Goal: Information Seeking & Learning: Learn about a topic

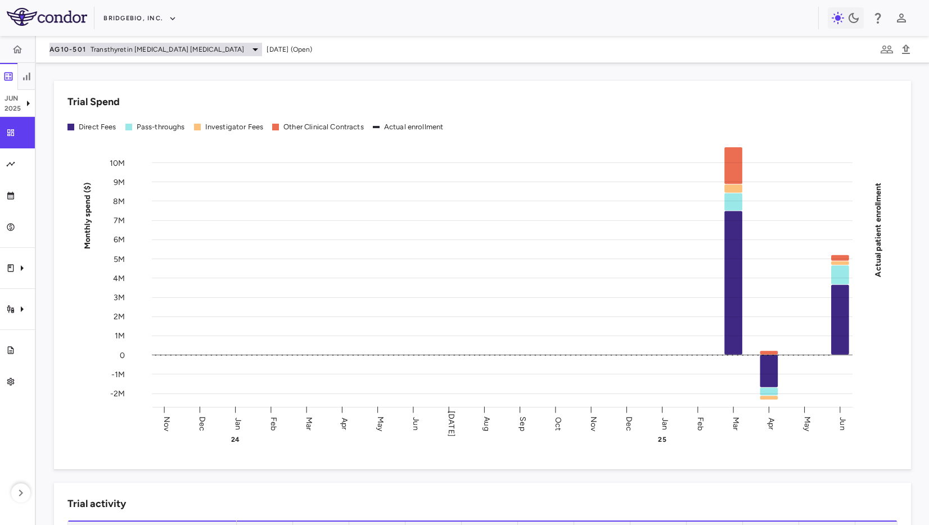
click at [136, 51] on span "Transthyretin [MEDICAL_DATA] [MEDICAL_DATA]" at bounding box center [168, 49] width 154 height 10
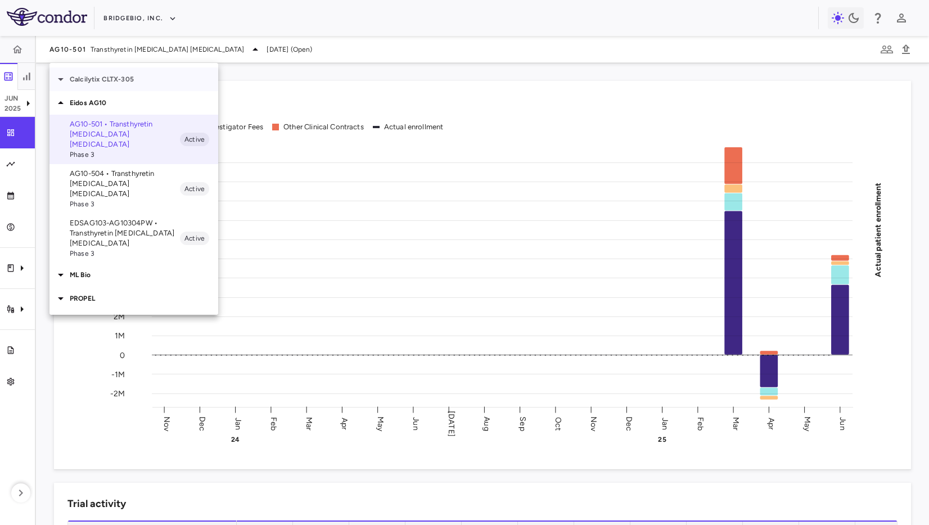
click at [138, 79] on p "Calcilytix CLTX-305" at bounding box center [144, 79] width 149 height 10
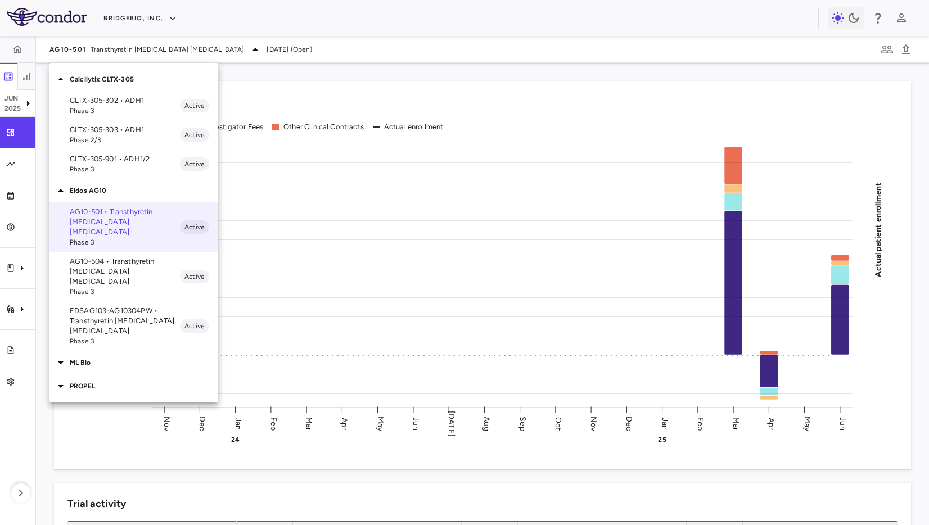
click at [150, 101] on p "CLTX-305-302 • ADH1" at bounding box center [125, 101] width 110 height 10
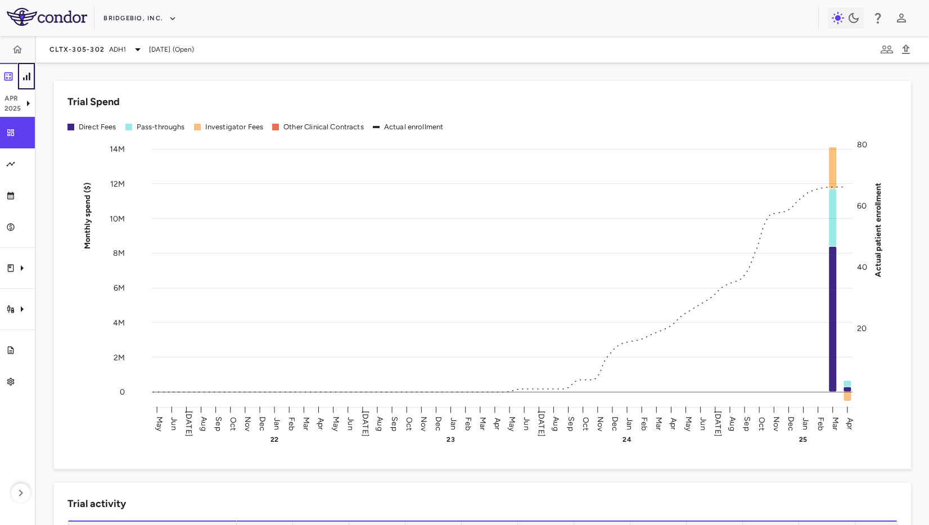
click at [20, 74] on button "button" at bounding box center [26, 76] width 18 height 27
click at [20, 74] on div "Skip to sidebar Skip to main content BridgeBio, Inc. [DATE] Trial dashboard Ana…" at bounding box center [464, 262] width 929 height 525
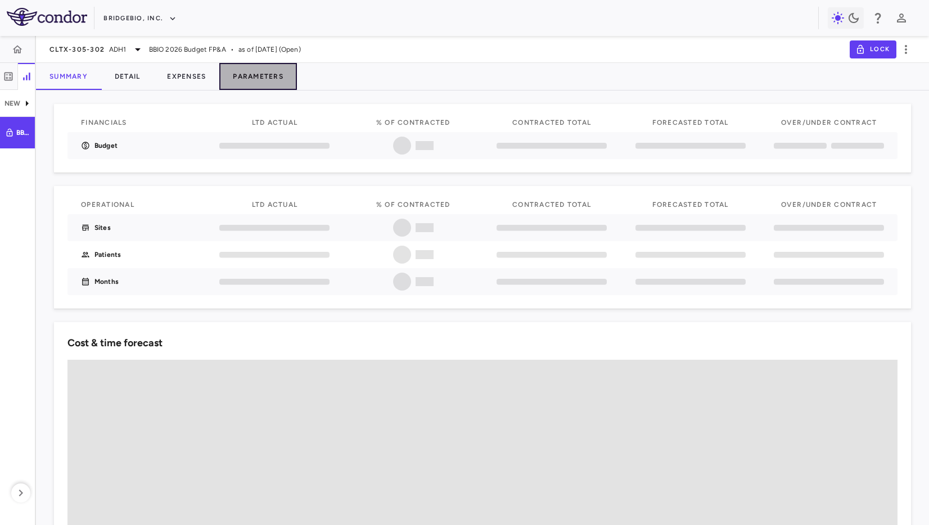
click at [259, 82] on button "Parameters" at bounding box center [258, 76] width 78 height 27
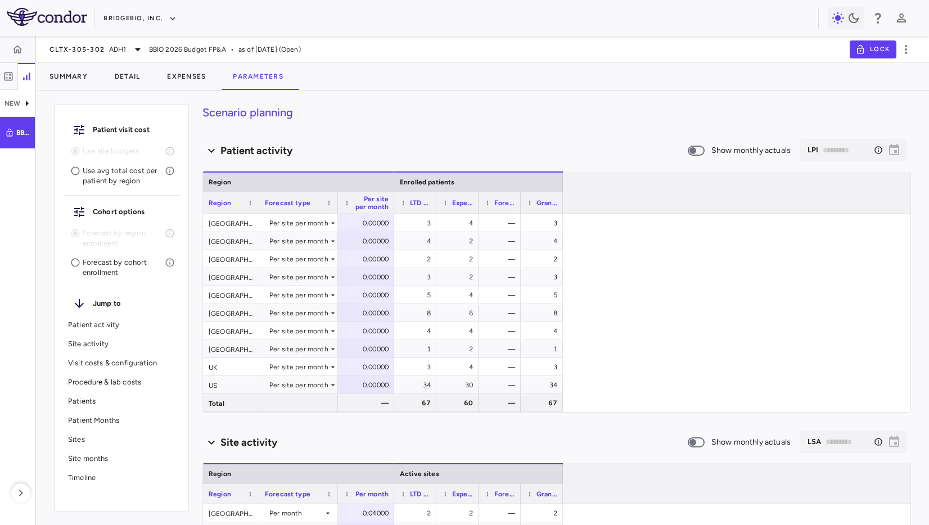
click at [540, 123] on div "Scenario planning Patient activity Show monthly actuals ​ LPI ​ Drag here to se…" at bounding box center [557, 314] width 709 height 421
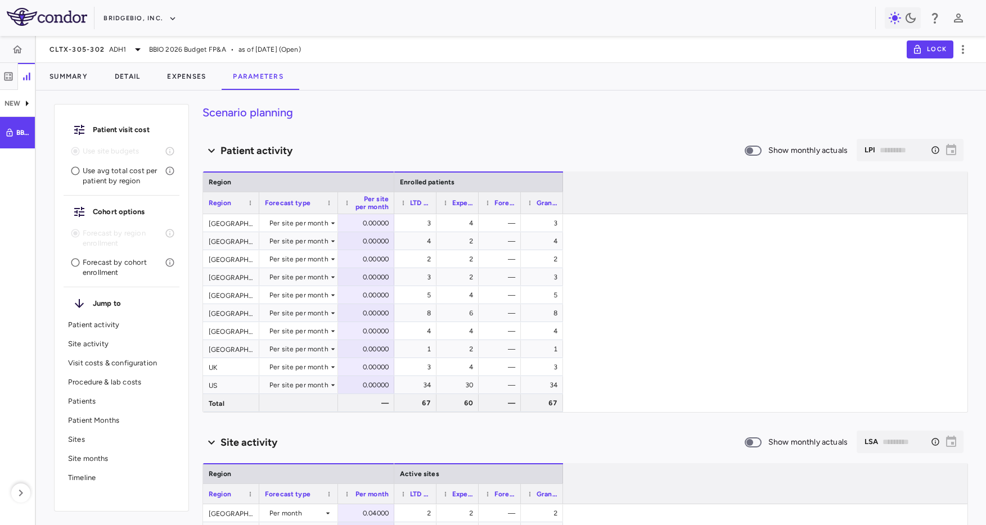
click at [91, 263] on p "Forecast by cohort enrollment" at bounding box center [124, 268] width 82 height 20
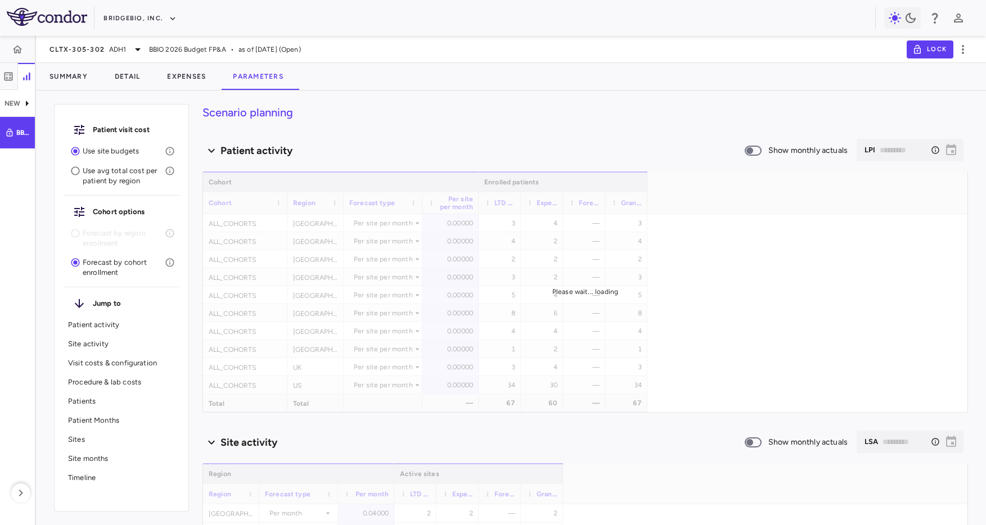
click at [571, 122] on div "Scenario planning Patient activity Show monthly actuals ​ LPI ​ Drag here to se…" at bounding box center [586, 314] width 766 height 421
click at [111, 442] on p "Sites" at bounding box center [121, 440] width 107 height 10
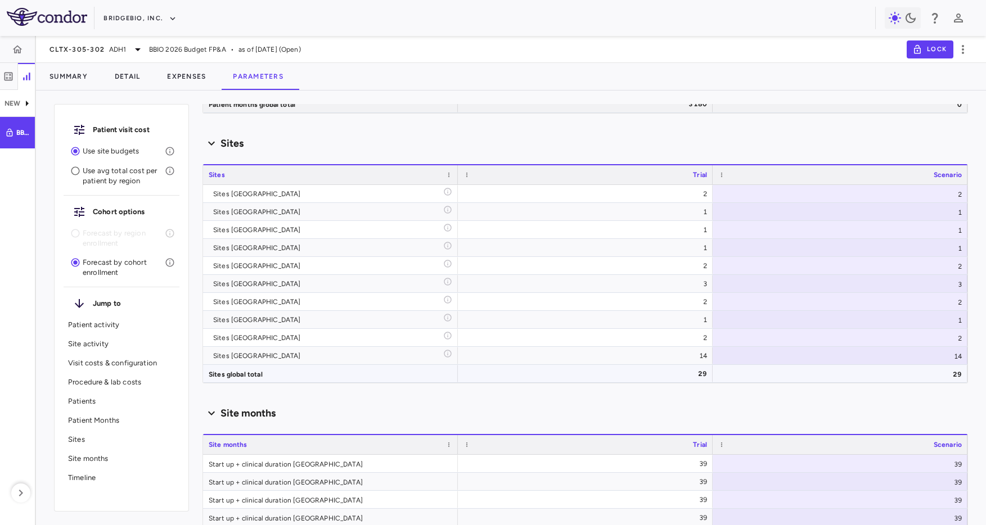
scroll to position [4625, 0]
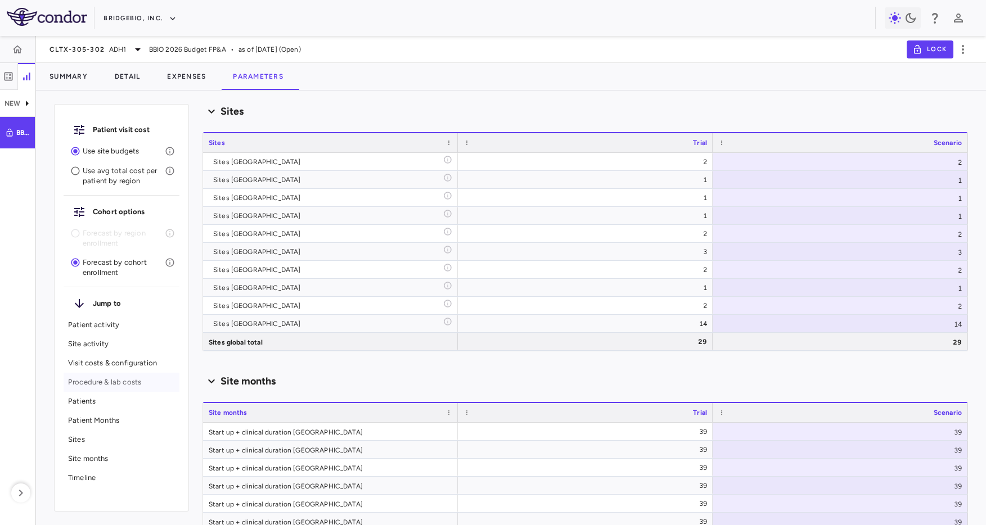
click at [111, 386] on p "Procedure & lab costs" at bounding box center [121, 382] width 107 height 10
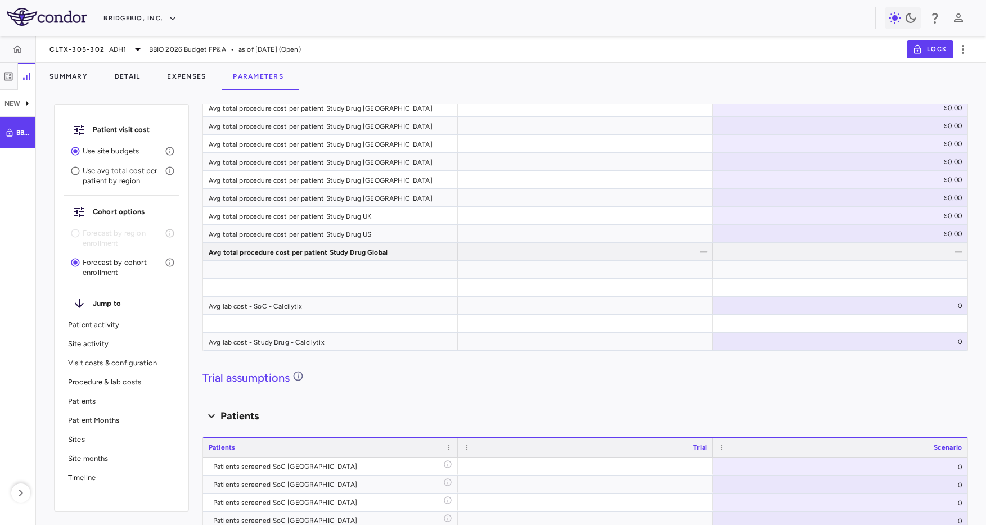
scroll to position [1604, 0]
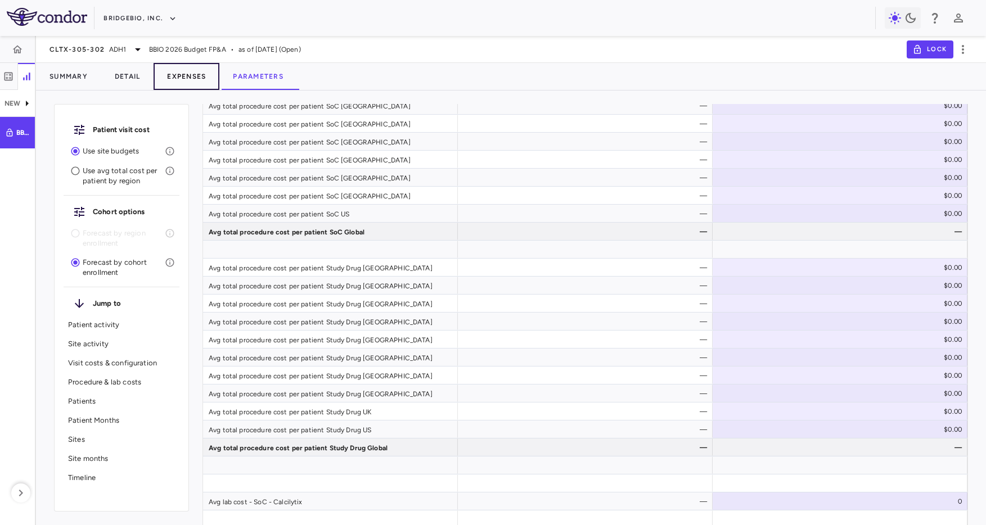
click at [182, 79] on button "Expenses" at bounding box center [187, 76] width 66 height 27
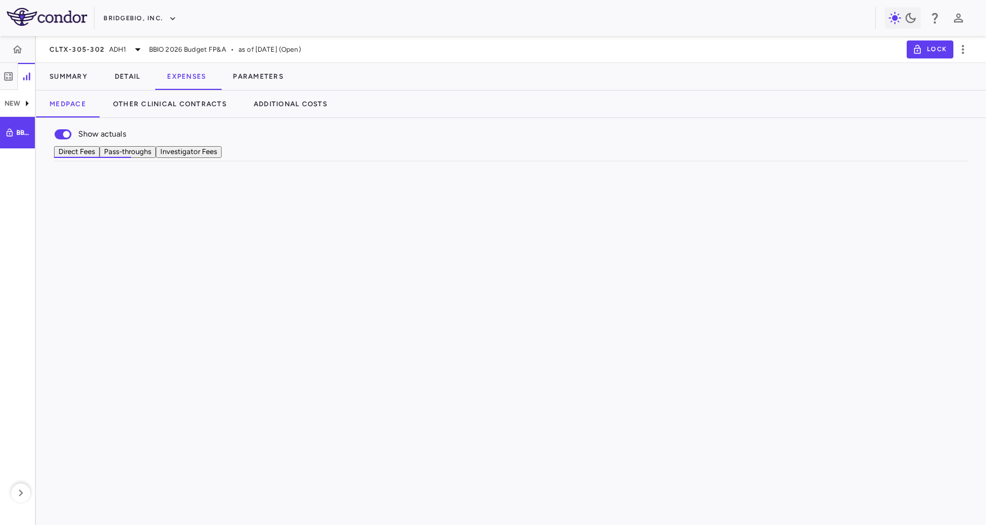
click at [275, 178] on div "Contract" at bounding box center [550, 172] width 664 height 14
click at [222, 158] on button "Investigator Fees" at bounding box center [189, 152] width 66 height 12
click at [286, 102] on button "Additional Costs" at bounding box center [290, 104] width 101 height 27
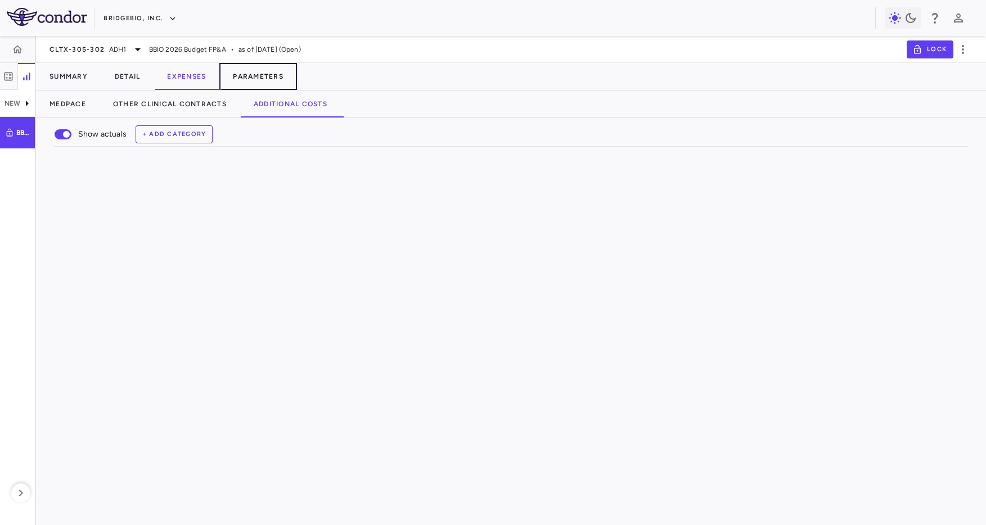
click at [254, 89] on button "Parameters" at bounding box center [258, 76] width 78 height 27
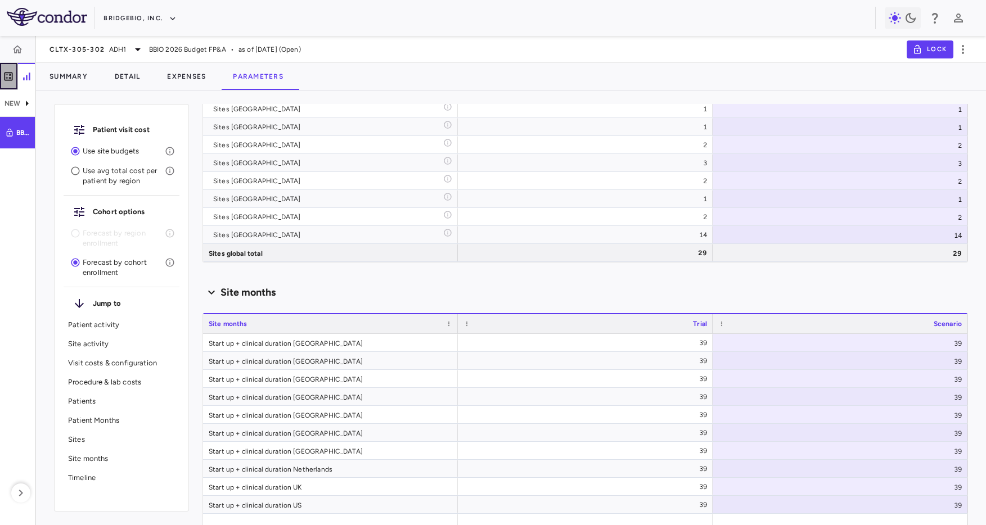
click at [9, 82] on button "button" at bounding box center [9, 76] width 18 height 27
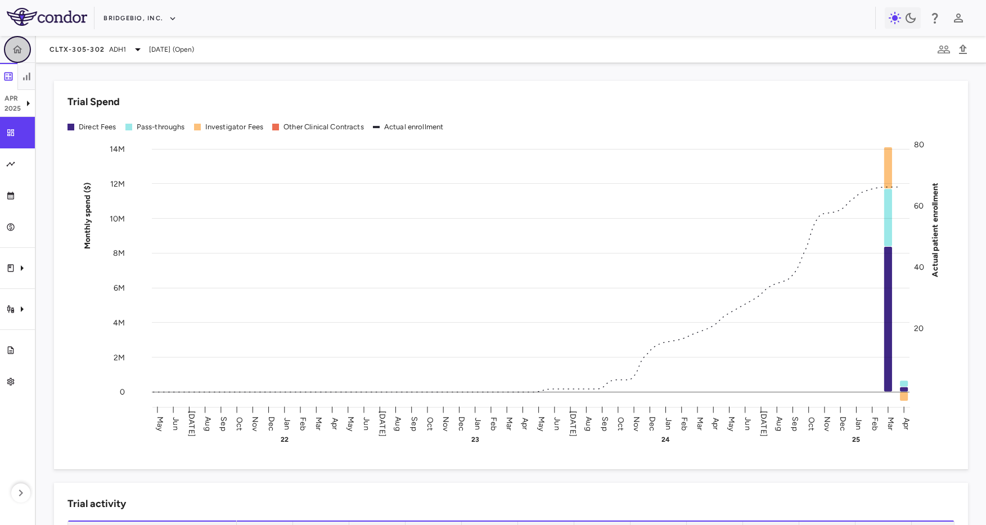
click at [26, 46] on button "button" at bounding box center [17, 49] width 27 height 27
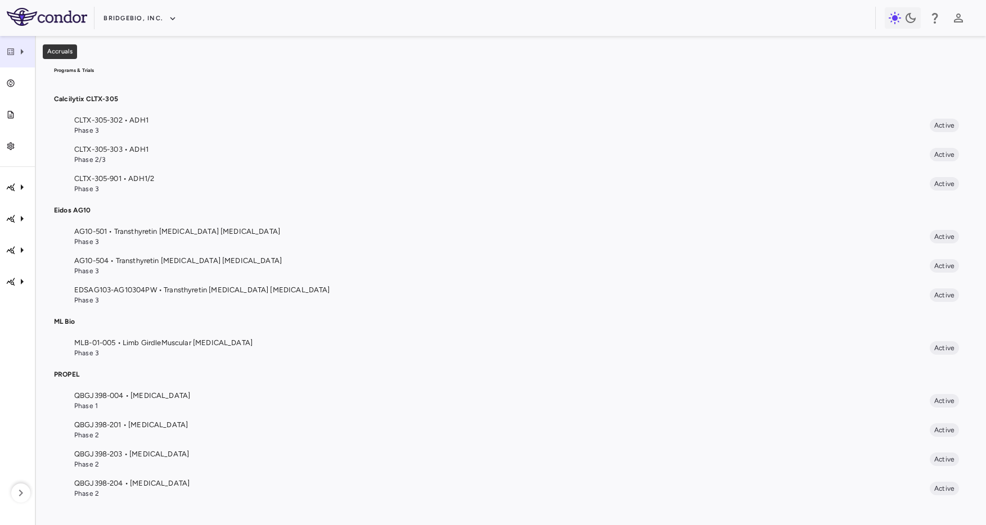
click at [8, 50] on icon "Accruals" at bounding box center [10, 51] width 7 height 7
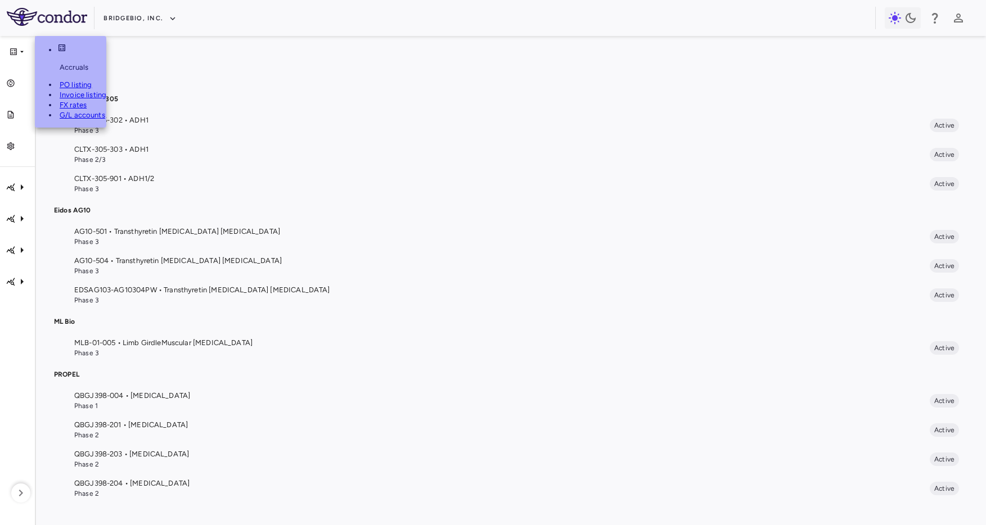
click at [79, 100] on link "FX rates" at bounding box center [81, 105] width 49 height 10
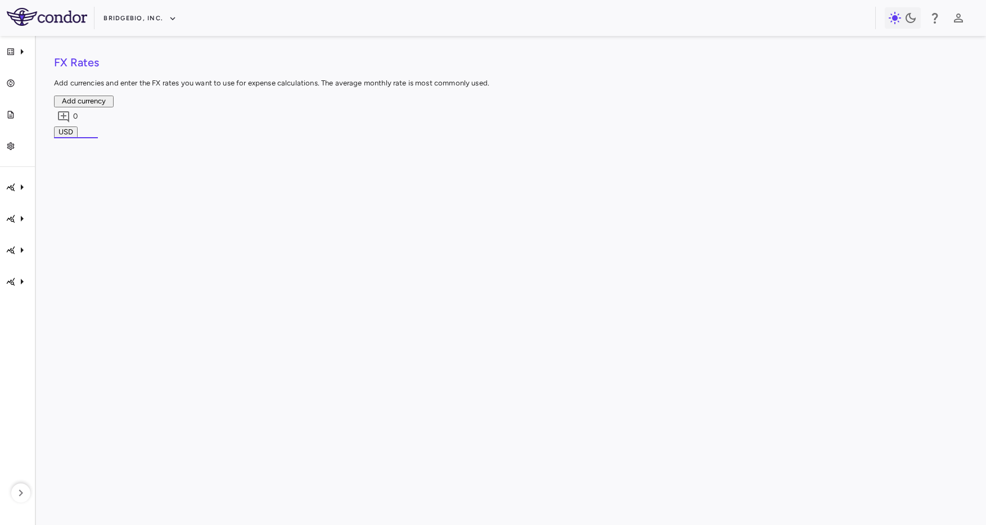
scroll to position [0, 339]
click at [20, 51] on icon "Accruals" at bounding box center [22, 52] width 14 height 14
drag, startPoint x: 362, startPoint y: 70, endPoint x: 210, endPoint y: 118, distance: 158.5
click at [354, 71] on div at bounding box center [493, 262] width 986 height 525
click at [20, 196] on div "Calcilytix CLTX-305" at bounding box center [17, 188] width 35 height 32
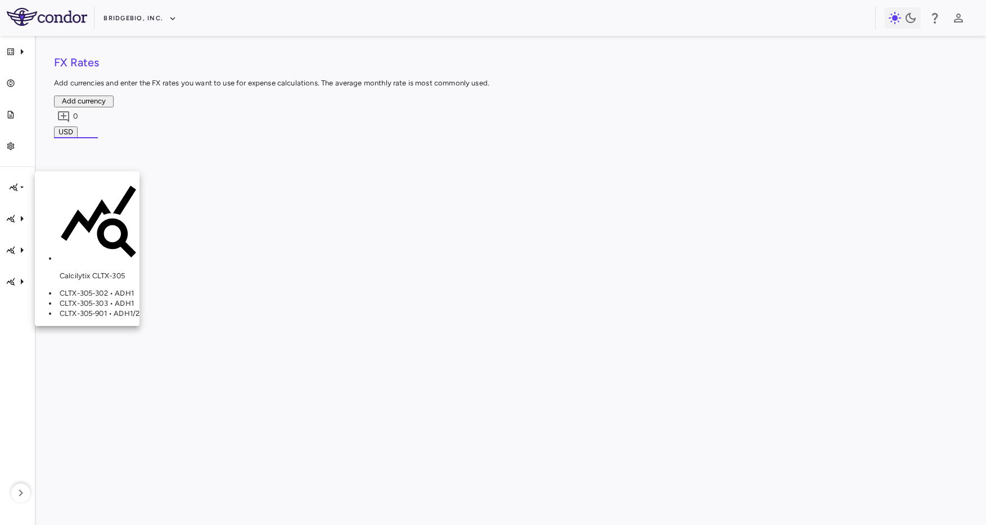
click at [77, 289] on span "CLTX-305-302 • ADH1" at bounding box center [97, 293] width 74 height 8
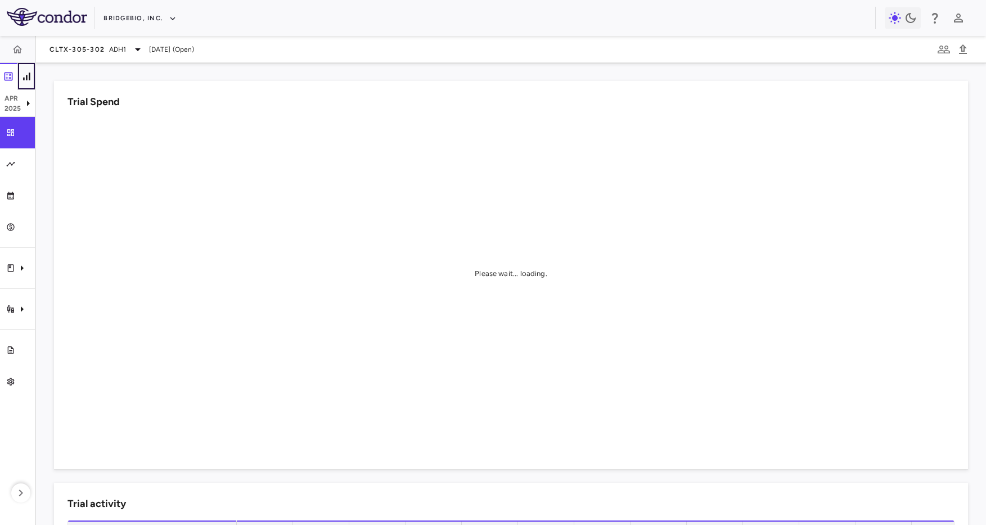
click at [24, 78] on icon "button" at bounding box center [26, 76] width 11 height 11
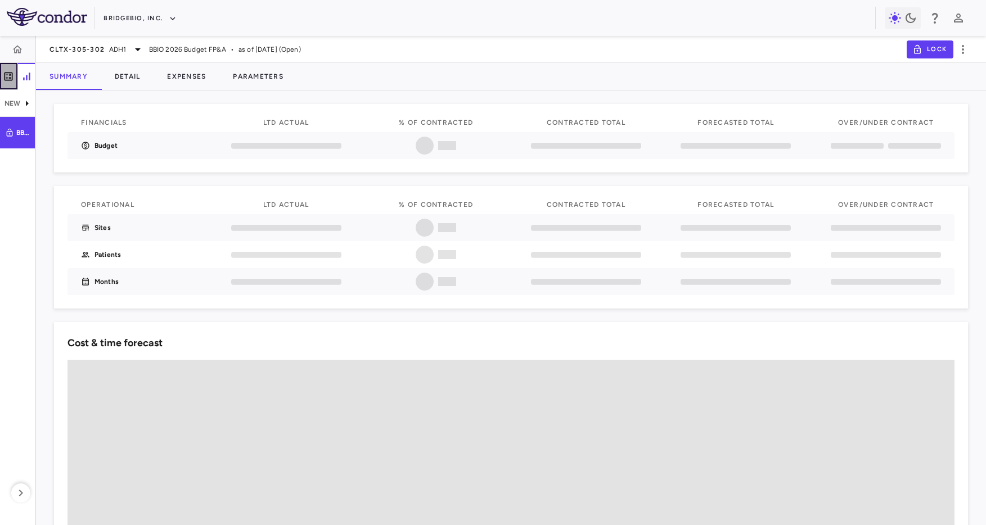
click at [7, 80] on icon "button" at bounding box center [8, 76] width 11 height 11
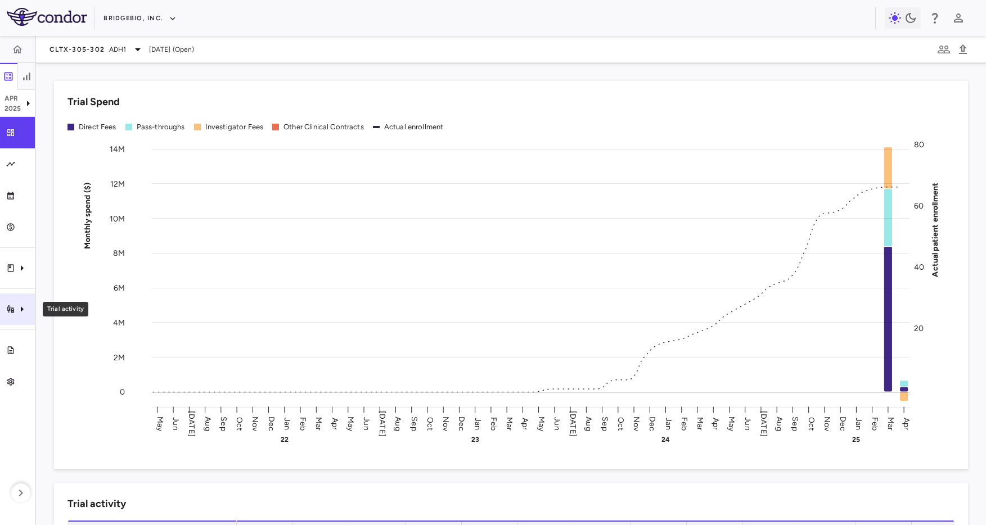
click at [17, 309] on icon "Trial activity" at bounding box center [22, 310] width 14 height 14
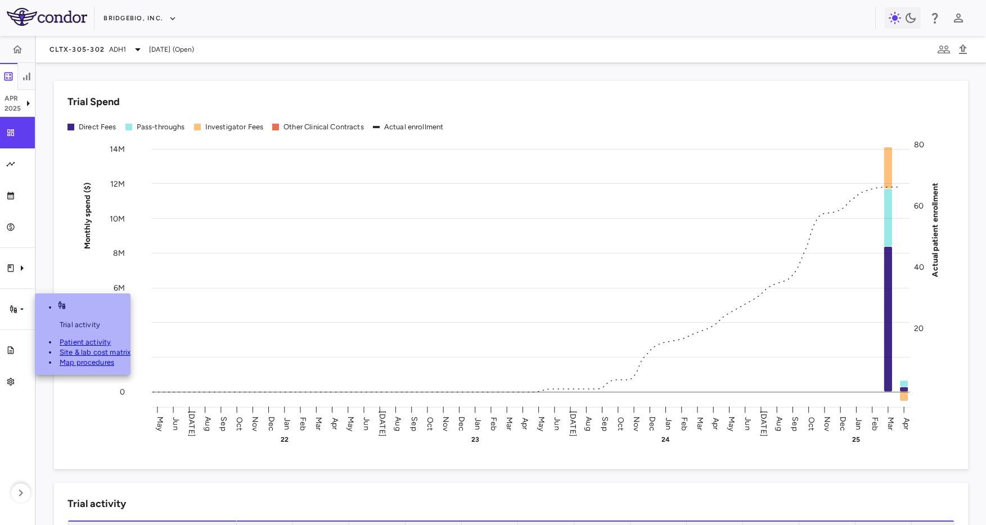
click at [68, 348] on span "Site & lab cost matrix" at bounding box center [95, 352] width 71 height 8
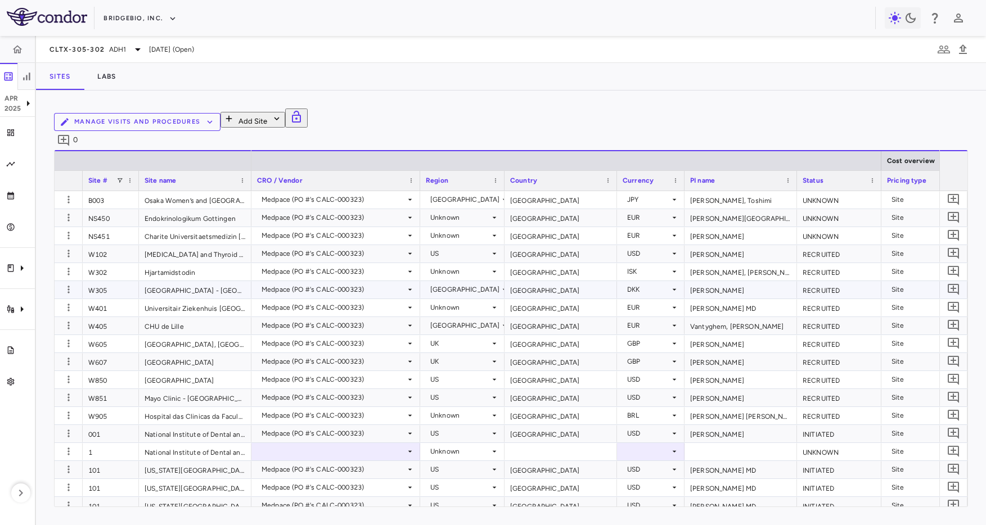
scroll to position [82, 0]
click at [33, 74] on button "button" at bounding box center [26, 76] width 18 height 27
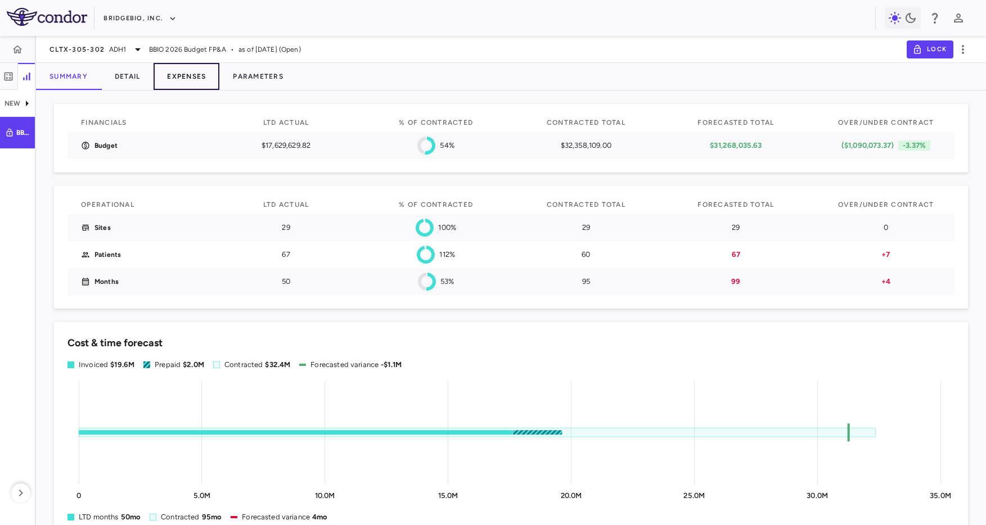
click at [187, 81] on button "Expenses" at bounding box center [187, 76] width 66 height 27
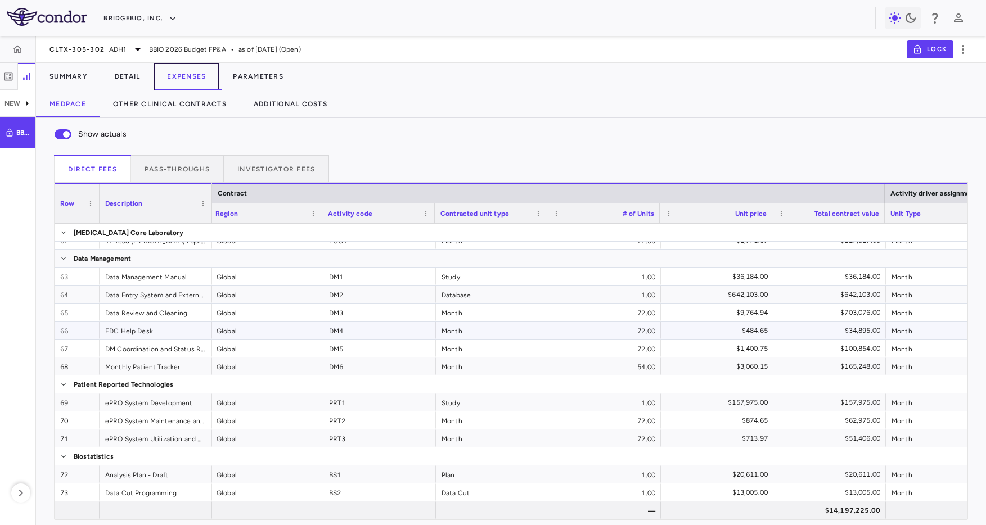
scroll to position [0, 2]
click at [87, 52] on span "CLTX-305-302" at bounding box center [77, 49] width 55 height 9
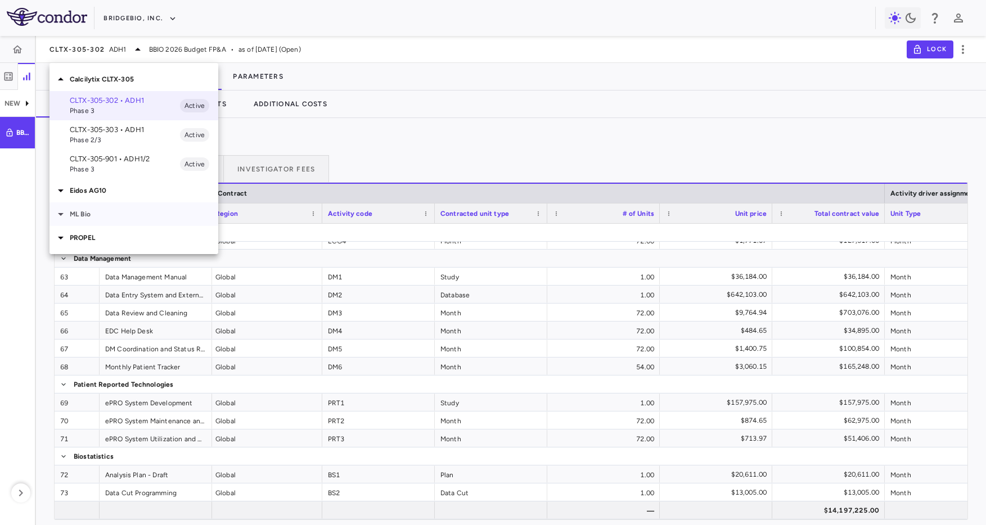
click at [119, 218] on p "ML Bio" at bounding box center [144, 214] width 149 height 10
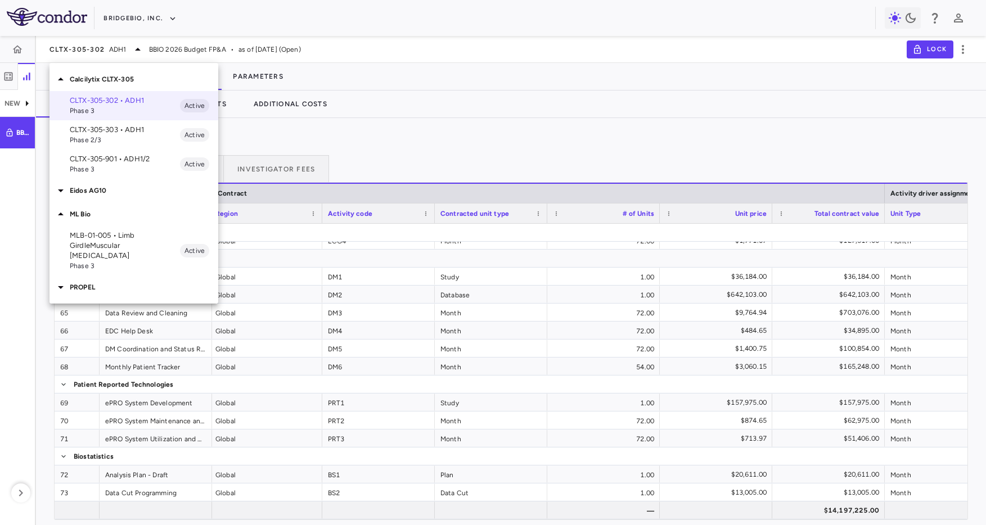
click at [115, 238] on p "MLB-01-005 • Limb GirdleMuscular [MEDICAL_DATA]" at bounding box center [125, 246] width 110 height 30
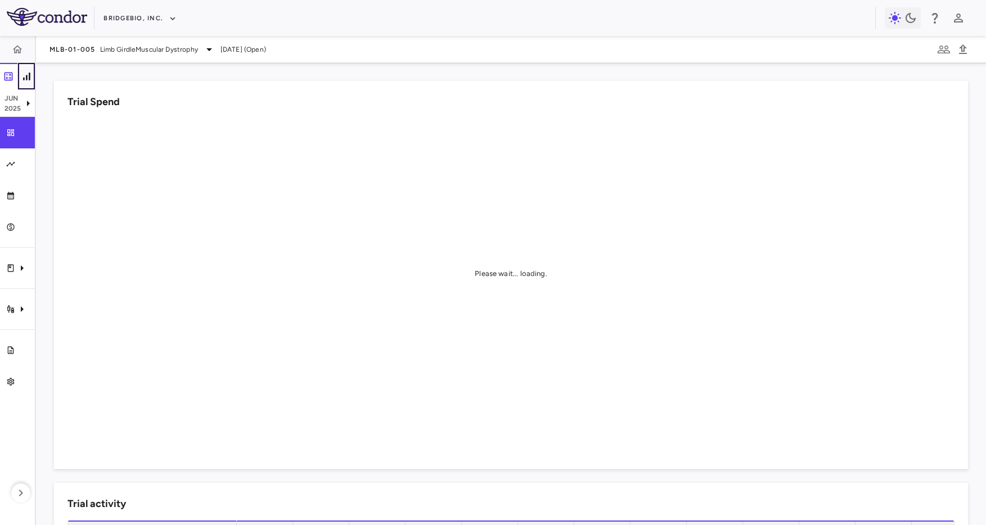
click at [30, 78] on icon "button" at bounding box center [26, 76] width 11 height 11
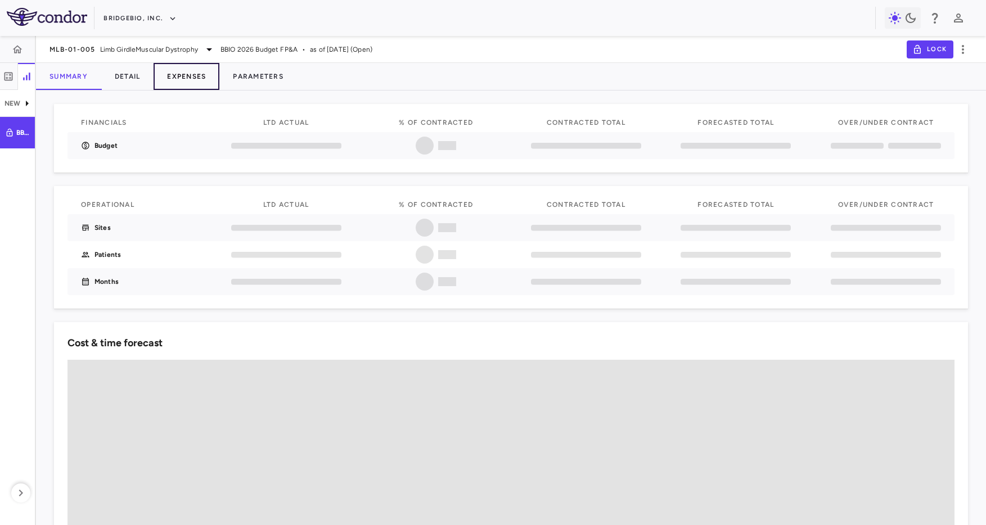
click at [187, 83] on button "Expenses" at bounding box center [187, 76] width 66 height 27
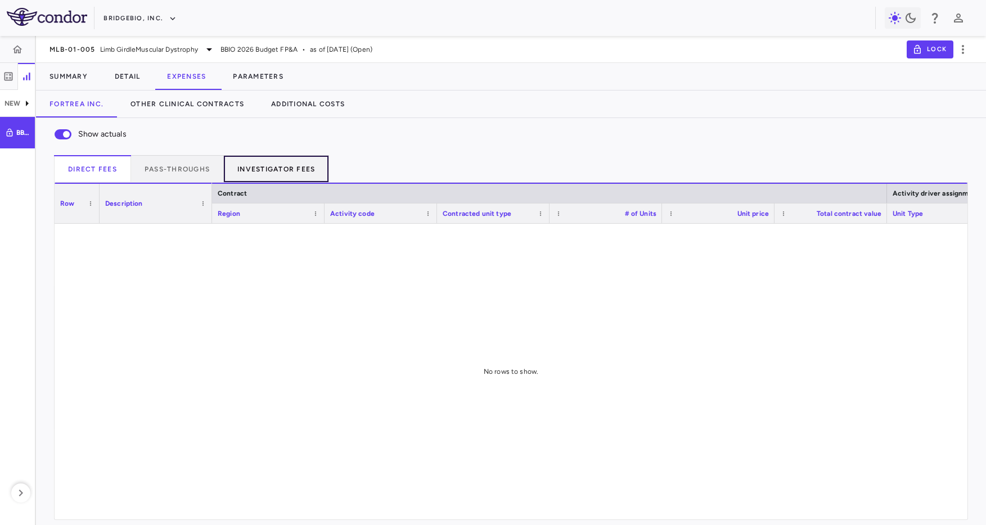
click at [267, 163] on button "Investigator Fees" at bounding box center [276, 168] width 105 height 27
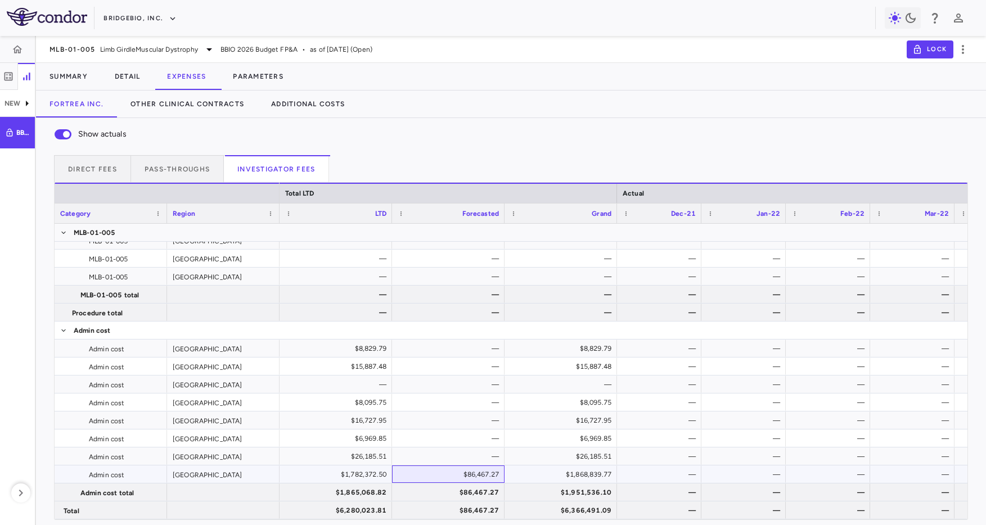
click at [442, 474] on div "$86,467.27" at bounding box center [450, 475] width 97 height 18
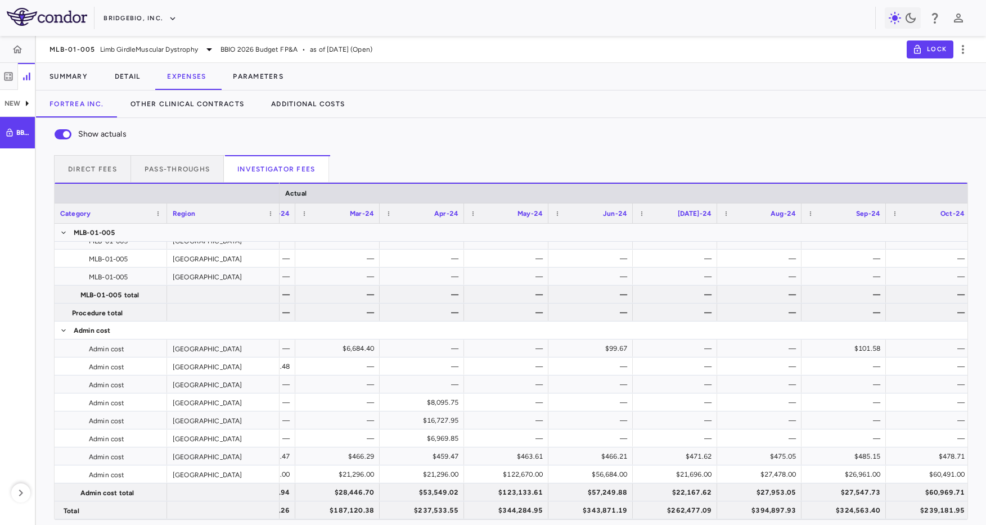
click at [325, 121] on div "Show actuals Direct Fees Pass-throughs Investigator Fees Category Category Drag…" at bounding box center [511, 319] width 950 height 402
click at [320, 100] on button "Additional Costs" at bounding box center [308, 104] width 101 height 27
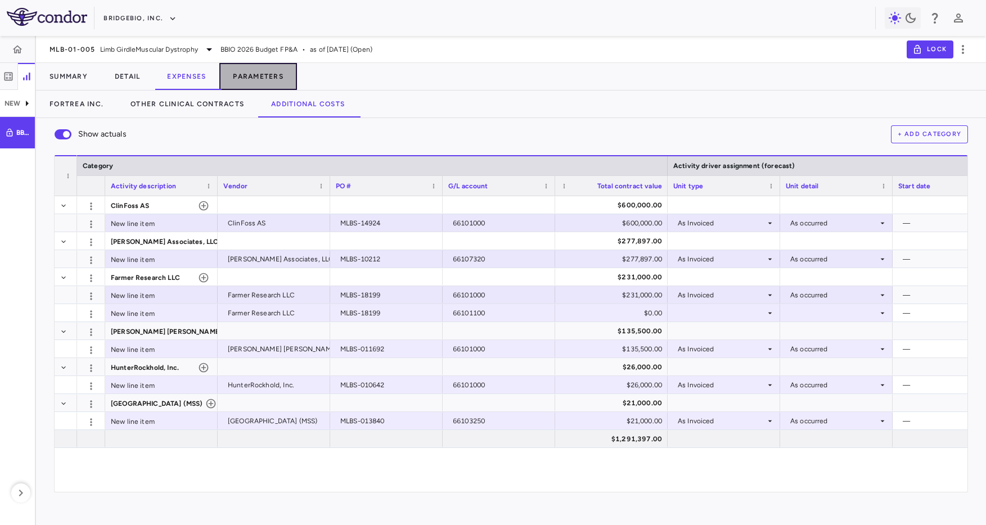
click at [249, 72] on button "Parameters" at bounding box center [258, 76] width 78 height 27
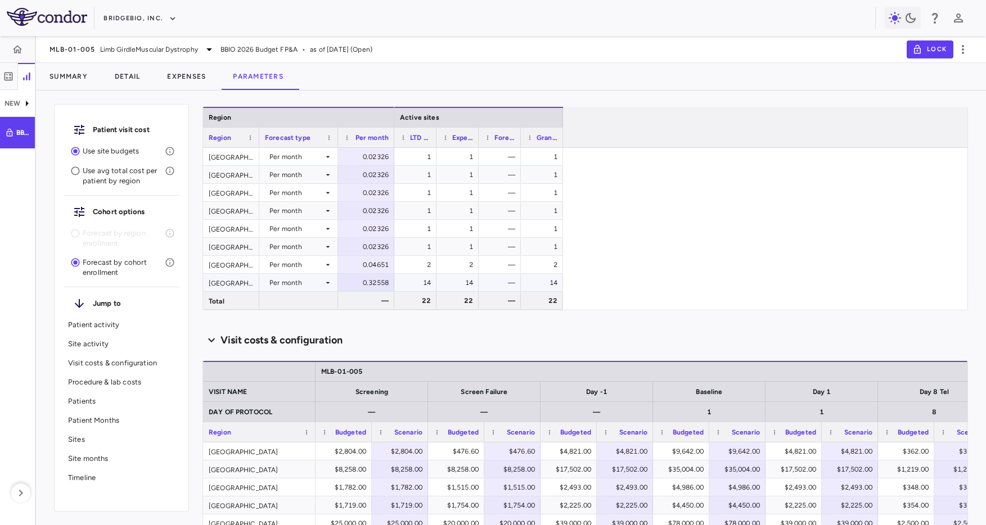
click at [510, 285] on div "—" at bounding box center [502, 283] width 26 height 18
click at [22, 46] on icon "button" at bounding box center [17, 49] width 11 height 11
